Goal: Task Accomplishment & Management: Complete application form

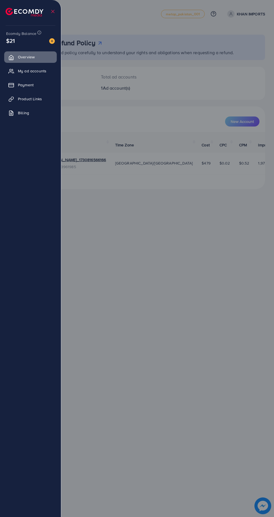
click at [63, 97] on div at bounding box center [137, 310] width 274 height 621
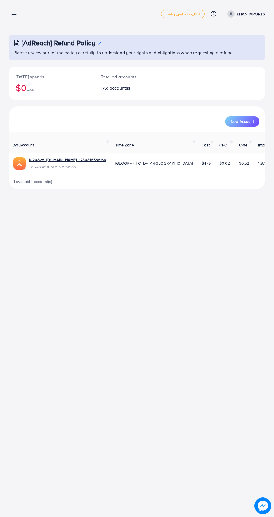
click at [17, 16] on icon at bounding box center [14, 14] width 6 height 6
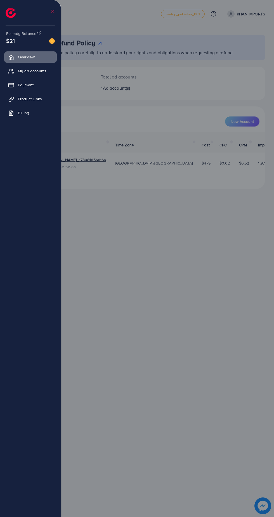
click at [44, 104] on link "Product Links" at bounding box center [30, 98] width 53 height 11
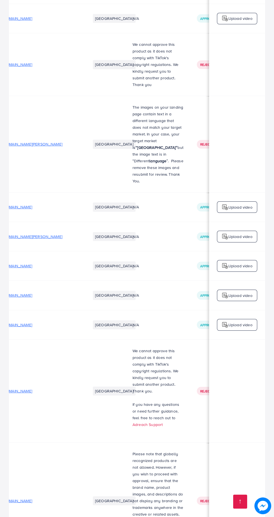
scroll to position [0, 23]
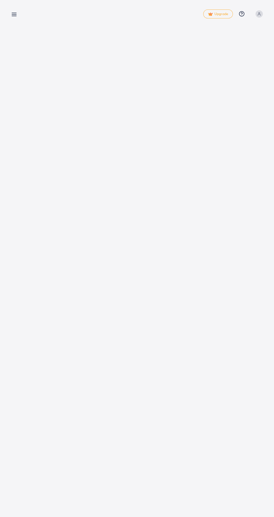
click at [15, 16] on line at bounding box center [14, 16] width 4 height 0
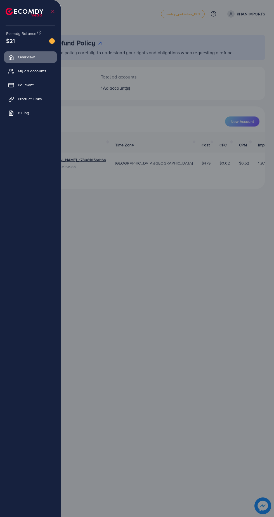
click at [46, 104] on link "Product Links" at bounding box center [30, 98] width 53 height 11
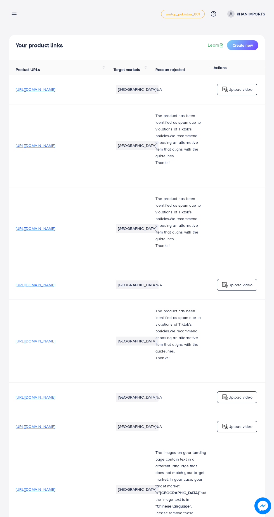
click at [241, 46] on span "Create new" at bounding box center [242, 45] width 20 height 6
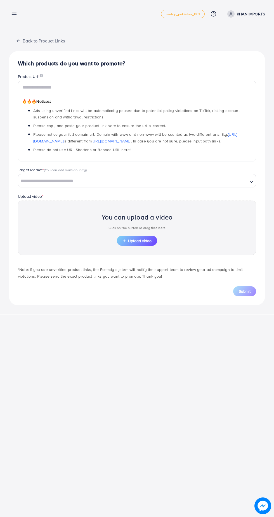
click at [144, 243] on span "Upload video" at bounding box center [136, 241] width 29 height 4
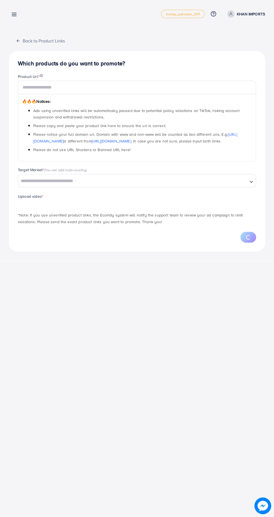
click at [183, 184] on input "Search for option" at bounding box center [133, 181] width 228 height 9
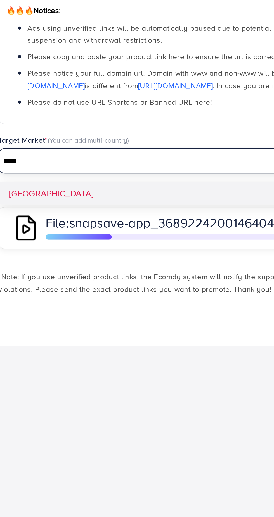
type input "****"
click at [32, 197] on div "Which products do you want to promote? Product Url * 🔥🔥🔥 Notices: Ads using unv…" at bounding box center [137, 164] width 256 height 227
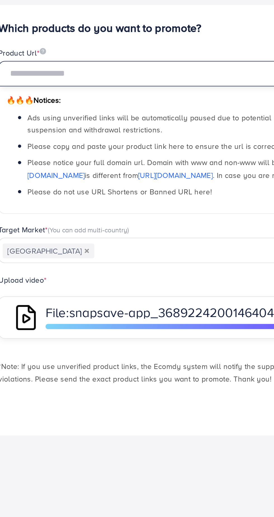
click at [94, 89] on input "text" at bounding box center [137, 87] width 238 height 13
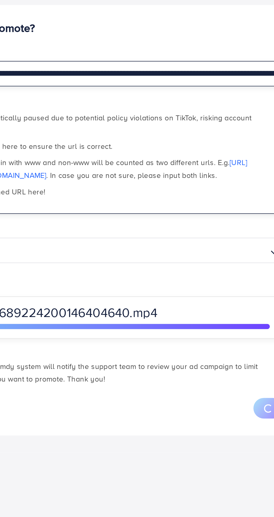
scroll to position [0, 182]
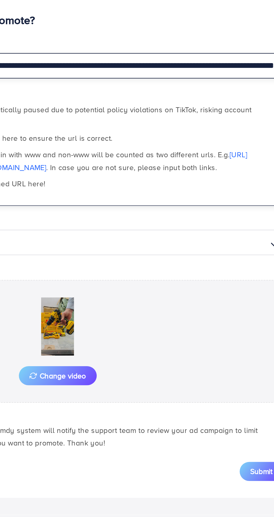
type input "**********"
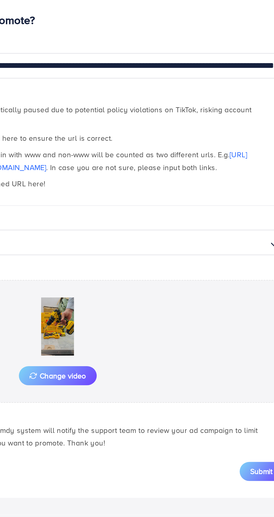
scroll to position [0, 0]
click at [242, 300] on span "Submit" at bounding box center [245, 302] width 12 height 6
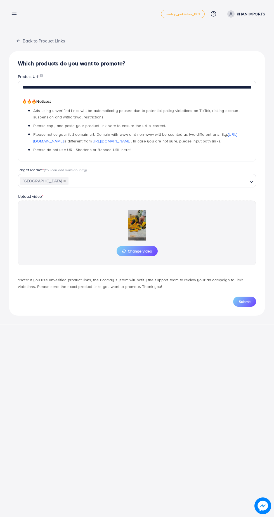
click at [248, 305] on button "Submit" at bounding box center [244, 302] width 23 height 10
click at [248, 302] on span "button" at bounding box center [248, 302] width 6 height 6
